Goal: Task Accomplishment & Management: Complete application form

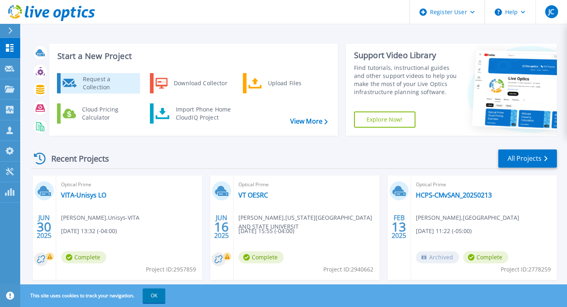
click at [111, 81] on div "Request a Collection" at bounding box center [108, 83] width 59 height 16
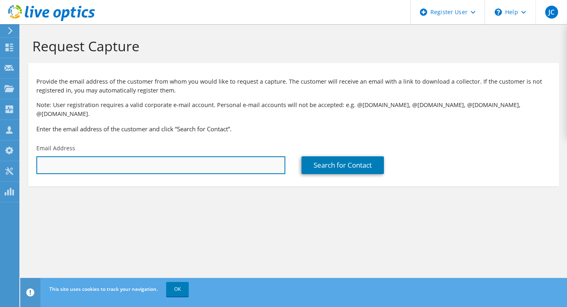
click at [98, 156] on input "text" at bounding box center [160, 165] width 249 height 18
type input "c"
type input "m"
click at [221, 156] on input "text" at bounding box center [160, 165] width 249 height 18
paste input "mdc7m@virginia.edu"
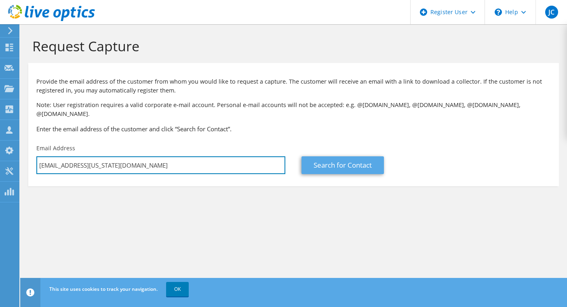
type input "mdc7m@virginia.edu"
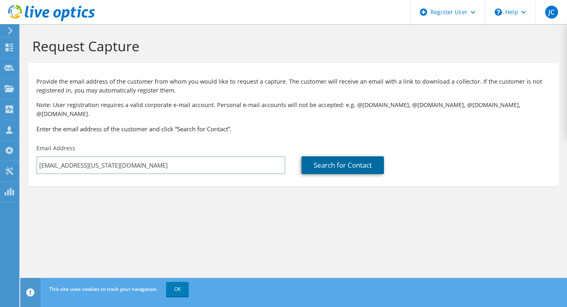
click at [336, 165] on link "Search for Contact" at bounding box center [342, 165] width 82 height 18
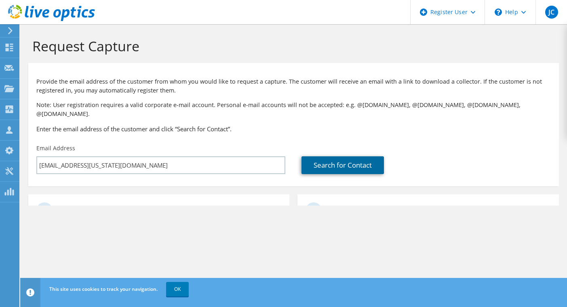
click at [334, 159] on link "Search for Contact" at bounding box center [342, 165] width 82 height 18
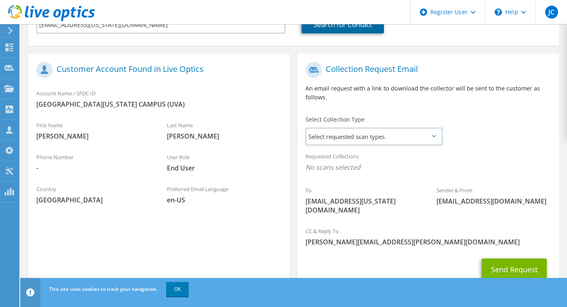
scroll to position [153, 0]
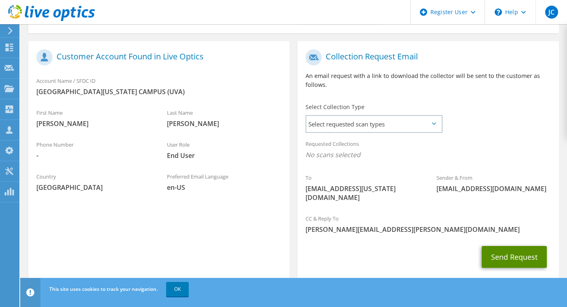
click at [515, 246] on button "Send Request" at bounding box center [514, 257] width 65 height 22
drag, startPoint x: 439, startPoint y: 128, endPoint x: 434, endPoint y: 120, distance: 10.0
click at [439, 135] on div "Requested Collections No scans selected" at bounding box center [427, 150] width 261 height 30
click at [433, 119] on span "Select requested scan types" at bounding box center [373, 124] width 135 height 16
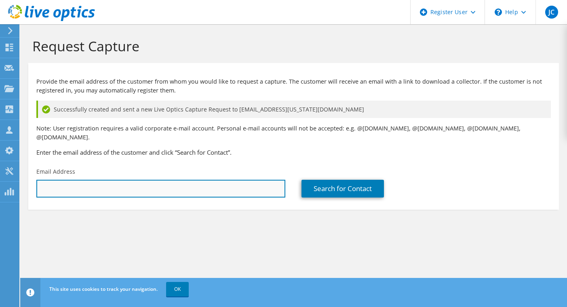
click at [164, 181] on input "text" at bounding box center [160, 189] width 249 height 18
paste input "[EMAIL_ADDRESS][US_STATE][DOMAIN_NAME]"
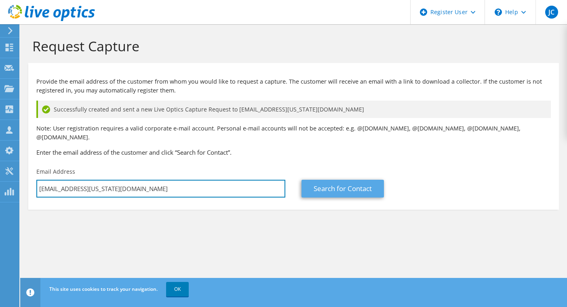
type input "[EMAIL_ADDRESS][US_STATE][DOMAIN_NAME]"
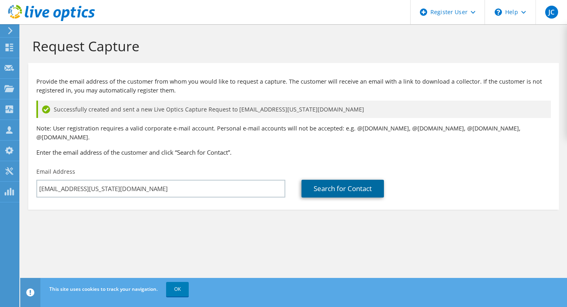
click at [322, 183] on link "Search for Contact" at bounding box center [342, 189] width 82 height 18
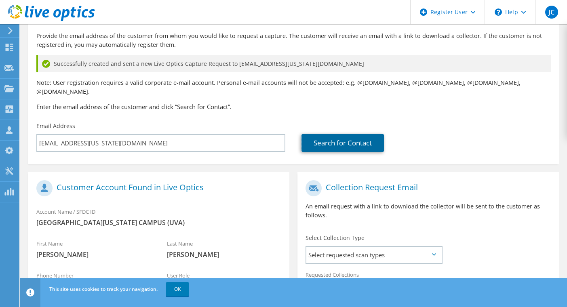
scroll to position [121, 0]
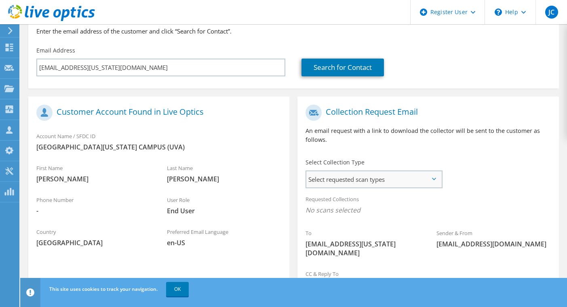
click at [329, 175] on span "Select requested scan types" at bounding box center [373, 179] width 135 height 16
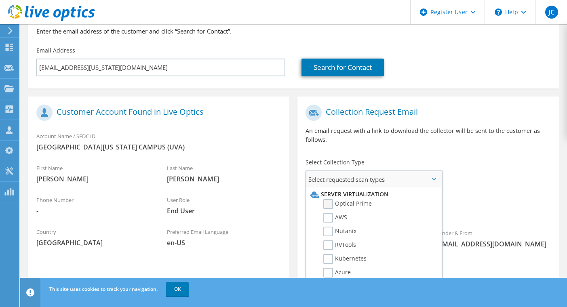
click at [328, 199] on label "Optical Prime" at bounding box center [347, 204] width 48 height 10
click at [0, 0] on input "Optical Prime" at bounding box center [0, 0] width 0 height 0
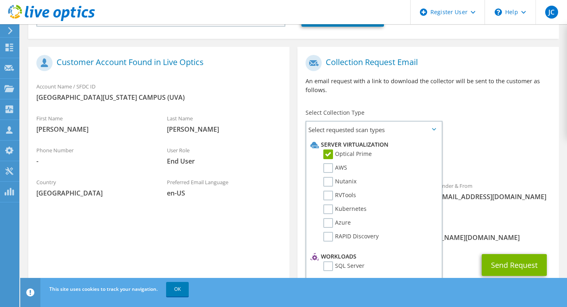
scroll to position [179, 0]
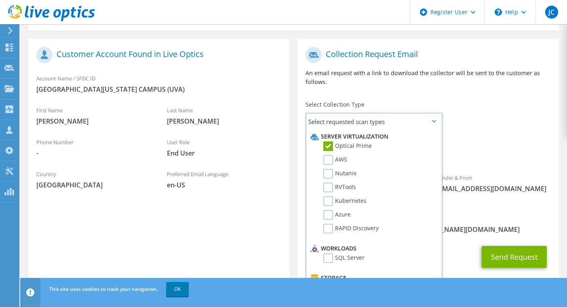
click at [484, 153] on div "Requested Collections No scans selected Optical Prime" at bounding box center [427, 149] width 261 height 32
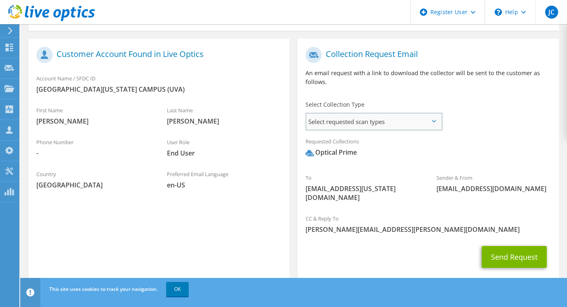
click at [423, 114] on span "Select requested scan types" at bounding box center [373, 122] width 135 height 16
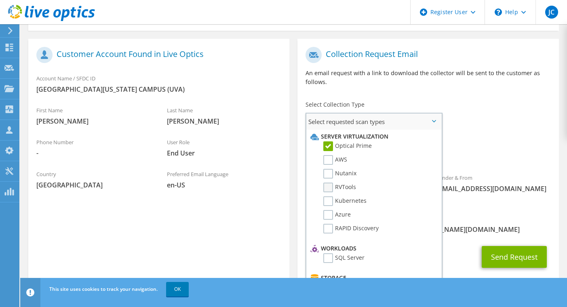
click at [328, 183] on label "RVTools" at bounding box center [339, 188] width 33 height 10
click at [0, 0] on input "RVTools" at bounding box center [0, 0] width 0 height 0
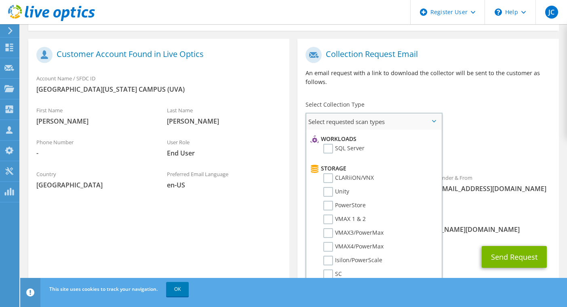
scroll to position [202, 0]
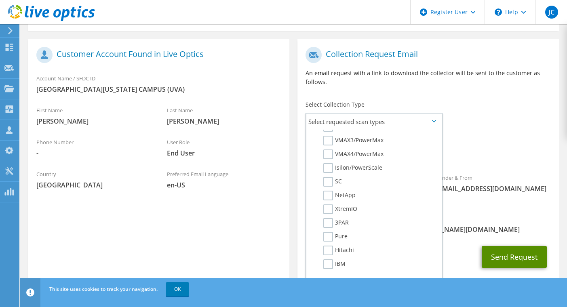
click at [502, 246] on button "Send Request" at bounding box center [514, 257] width 65 height 22
